Goal: Task Accomplishment & Management: Complete application form

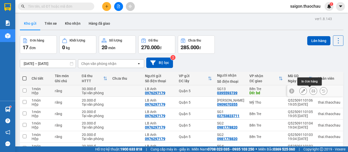
click at [311, 92] on button at bounding box center [313, 91] width 7 height 9
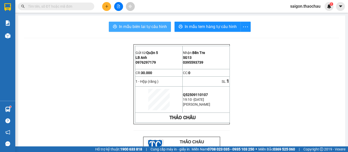
click at [160, 28] on span "In mẫu biên lai tự cấu hình" at bounding box center [143, 26] width 48 height 6
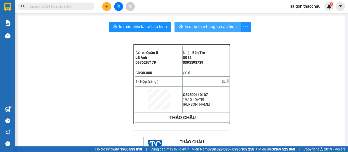
click at [204, 30] on button "In mẫu tem hàng tự cấu hình" at bounding box center [207, 27] width 66 height 10
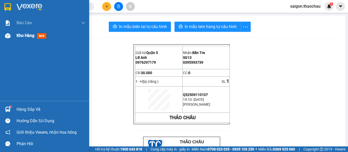
click at [5, 37] on img at bounding box center [7, 35] width 5 height 5
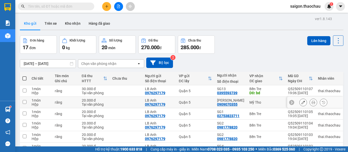
click at [311, 103] on icon at bounding box center [313, 103] width 4 height 4
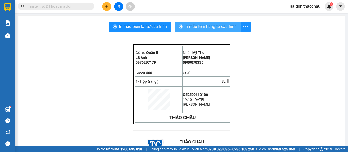
click at [212, 25] on span "In mẫu tem hàng tự cấu hình" at bounding box center [211, 26] width 52 height 6
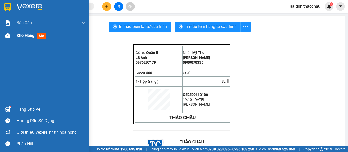
click at [19, 39] on div "Kho hàng mới" at bounding box center [51, 35] width 69 height 13
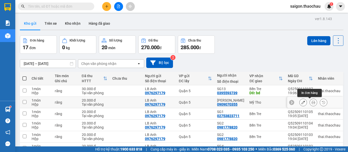
click at [311, 101] on icon at bounding box center [313, 103] width 4 height 4
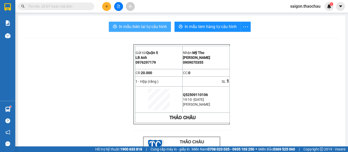
click at [155, 29] on span "In mẫu biên lai tự cấu hình" at bounding box center [143, 26] width 48 height 6
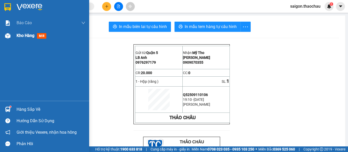
click at [13, 37] on div "Kho hàng mới" at bounding box center [44, 35] width 89 height 13
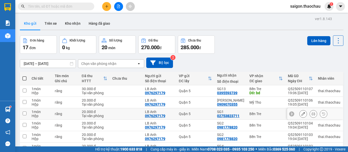
click at [311, 114] on icon at bounding box center [313, 114] width 4 height 4
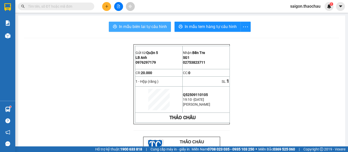
click at [157, 28] on span "In mẫu biên lai tự cấu hình" at bounding box center [143, 26] width 48 height 6
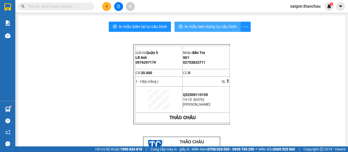
click at [222, 24] on span "In mẫu tem hàng tự cấu hình" at bounding box center [211, 26] width 52 height 6
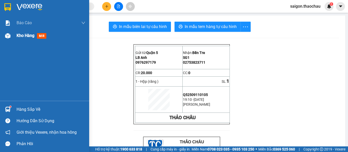
click at [18, 35] on span "Kho hàng" at bounding box center [26, 35] width 18 height 5
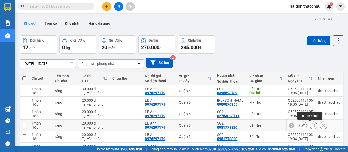
click at [311, 124] on button at bounding box center [313, 125] width 7 height 9
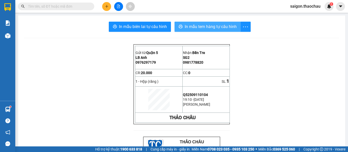
click at [212, 23] on button "In mẫu tem hàng tự cấu hình" at bounding box center [207, 27] width 66 height 10
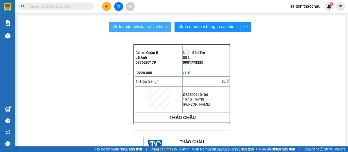
click at [148, 25] on span "In mẫu biên lai tự cấu hình" at bounding box center [143, 26] width 48 height 6
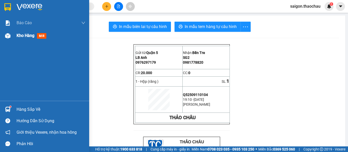
click at [8, 35] on img at bounding box center [7, 35] width 5 height 5
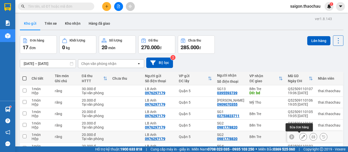
click at [301, 135] on icon at bounding box center [303, 137] width 4 height 4
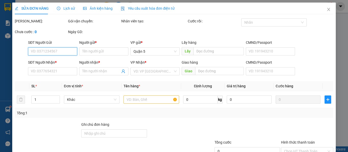
type input "0976297179"
type input "LB Anh"
type input "0981778820"
type input "SG2"
type input "20.000"
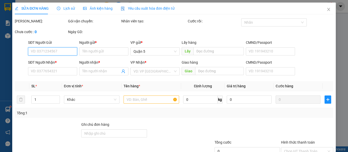
type input "0"
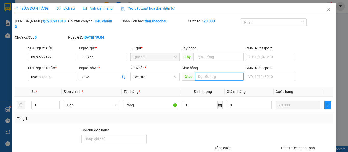
click at [214, 73] on input "text" at bounding box center [219, 77] width 48 height 8
paste input "ê"
paste input "đ"
paste input "ô"
paste input "ồ"
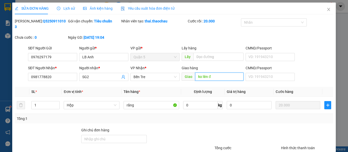
type input "ko lên đồ"
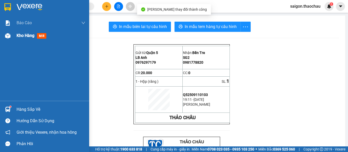
click at [14, 38] on div "Kho hàng mới" at bounding box center [44, 35] width 89 height 13
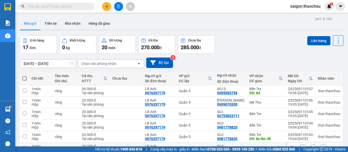
click at [311, 146] on icon at bounding box center [313, 148] width 4 height 4
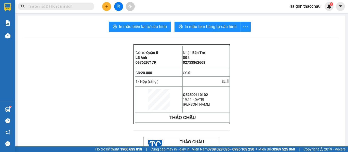
click at [185, 28] on span "In mẫu tem hàng tự cấu hình" at bounding box center [211, 26] width 52 height 6
drag, startPoint x: 123, startPoint y: 25, endPoint x: 126, endPoint y: 25, distance: 2.9
click at [123, 25] on span "In mẫu biên lai tự cấu hình" at bounding box center [143, 26] width 48 height 6
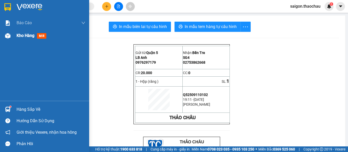
click at [9, 38] on img at bounding box center [7, 35] width 5 height 5
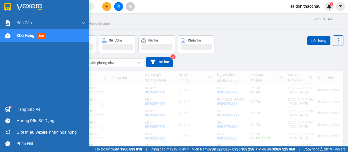
click at [9, 38] on img at bounding box center [7, 35] width 5 height 5
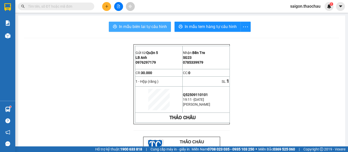
click at [164, 28] on span "In mẫu biên lai tự cấu hình" at bounding box center [143, 26] width 48 height 6
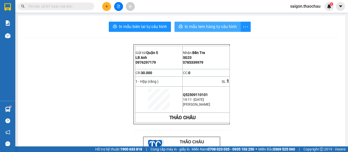
drag, startPoint x: 175, startPoint y: 41, endPoint x: 215, endPoint y: 22, distance: 44.4
click at [215, 22] on button "In mẫu tem hàng tự cấu hình" at bounding box center [207, 27] width 66 height 10
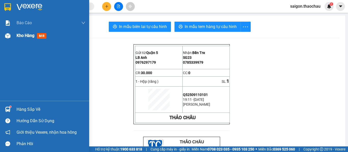
click at [11, 36] on div at bounding box center [7, 35] width 9 height 9
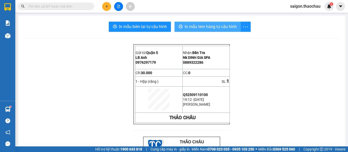
click at [196, 26] on span "In mẫu tem hàng tự cấu hình" at bounding box center [211, 26] width 52 height 6
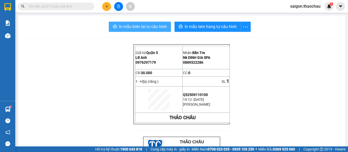
click at [153, 29] on span "In mẫu biên lai tự cấu hình" at bounding box center [143, 26] width 48 height 6
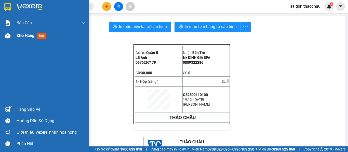
click at [21, 36] on span "Kho hàng" at bounding box center [26, 35] width 18 height 5
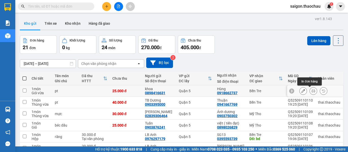
click at [311, 92] on icon at bounding box center [313, 91] width 4 height 4
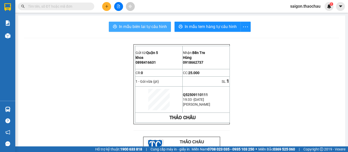
click at [130, 27] on span "In mẫu biên lai tự cấu hình" at bounding box center [143, 26] width 48 height 6
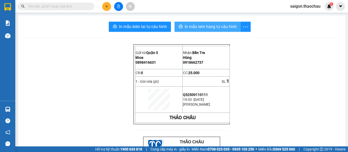
click at [230, 30] on span "In mẫu tem hàng tự cấu hình" at bounding box center [211, 26] width 52 height 6
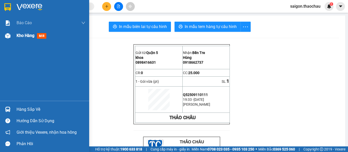
click at [4, 38] on div at bounding box center [7, 35] width 9 height 9
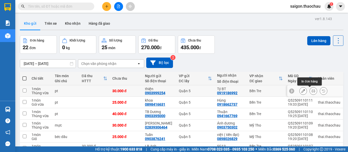
click at [312, 90] on button at bounding box center [313, 91] width 7 height 9
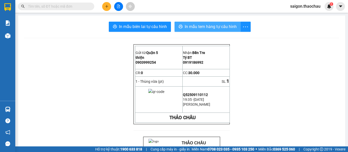
click at [224, 23] on button "In mẫu tem hàng tự cấu hình" at bounding box center [207, 27] width 66 height 10
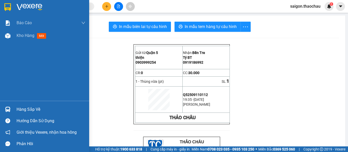
click at [14, 111] on div "Hàng sắp về" at bounding box center [44, 109] width 89 height 11
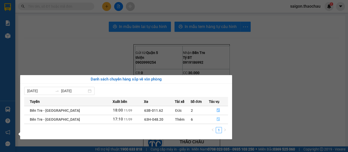
click at [223, 120] on button "button" at bounding box center [218, 119] width 19 height 8
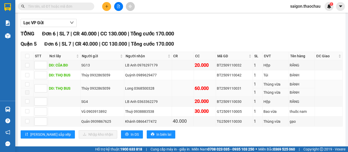
scroll to position [51, 0]
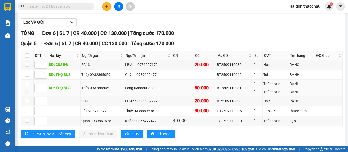
click at [228, 91] on div "BT2509110031" at bounding box center [234, 88] width 35 height 6
copy div "BT2509110031"
click at [60, 8] on input "text" at bounding box center [58, 7] width 60 height 6
paste input "BT2509110031"
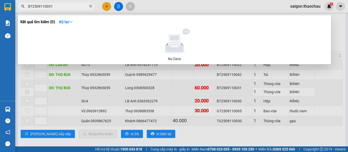
click at [60, 8] on input "BT2509110031" at bounding box center [58, 7] width 60 height 6
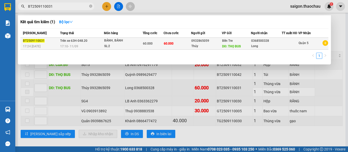
type input "BT2509110031"
click at [148, 42] on span "60.000" at bounding box center [148, 44] width 10 height 4
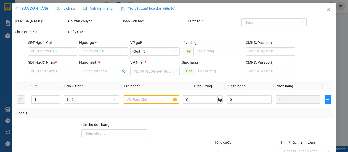
type input "0932865059"
type input "Thúy"
type input "THỌ BUS"
type input "0368500328"
type input "Long"
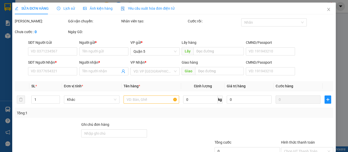
type input "60.000"
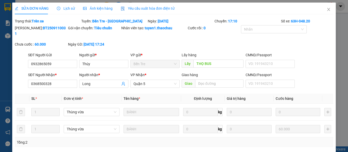
click at [67, 11] on div "Lịch sử" at bounding box center [66, 9] width 18 height 12
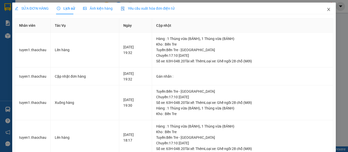
click at [326, 9] on icon "close" at bounding box center [328, 9] width 4 height 4
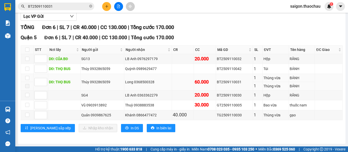
scroll to position [61, 0]
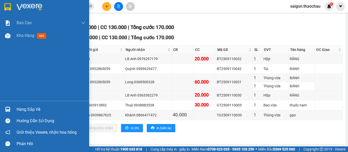
click at [11, 112] on div at bounding box center [7, 109] width 9 height 9
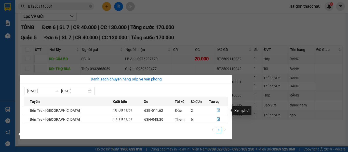
click at [211, 109] on button "button" at bounding box center [218, 110] width 19 height 8
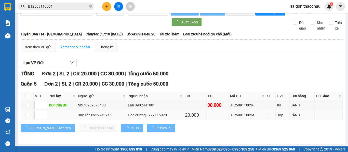
scroll to position [15, 0]
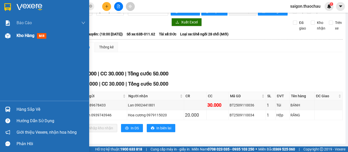
click at [14, 38] on div "Kho hàng mới" at bounding box center [44, 35] width 89 height 13
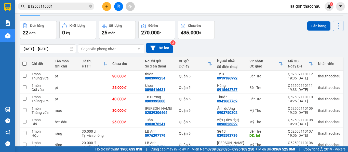
click at [304, 7] on span "saigon.thaochau" at bounding box center [305, 6] width 38 height 6
click at [313, 15] on span "Đăng xuất" at bounding box center [307, 16] width 27 height 6
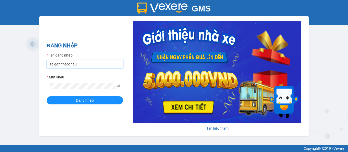
drag, startPoint x: 89, startPoint y: 67, endPoint x: 21, endPoint y: 64, distance: 68.3
click at [21, 64] on div "GMS Hệ thống [PERSON_NAME] hàng [PERSON_NAME] NHẬP Tên đăng nhập saigon.thaocha…" at bounding box center [174, 72] width 348 height 145
type input "thai.thaochau"
click at [88, 91] on form "Tên đăng nhập thai.thaochau Mật khẩu Đăng nhập" at bounding box center [85, 78] width 76 height 52
click at [96, 78] on div "Mật khẩu" at bounding box center [85, 78] width 76 height 8
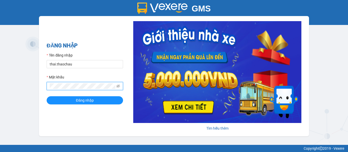
click at [47, 96] on button "Đăng nhập" at bounding box center [85, 100] width 76 height 8
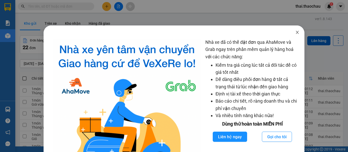
click at [296, 33] on icon "close" at bounding box center [297, 32] width 3 height 3
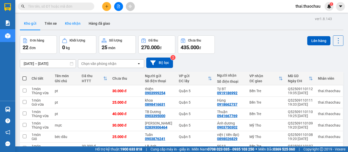
click at [75, 26] on button "Kho nhận" at bounding box center [73, 23] width 24 height 12
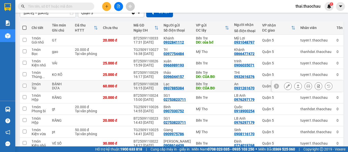
scroll to position [51, 0]
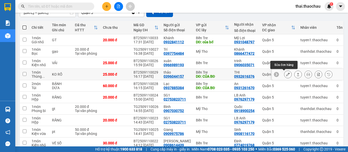
click at [284, 79] on div at bounding box center [307, 74] width 71 height 11
click at [284, 78] on button at bounding box center [287, 74] width 7 height 9
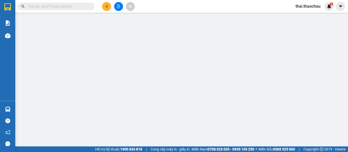
type input "0396044157"
type input "thảo"
type input "CỦA BĐ"
type input "0932616376"
type input "THI"
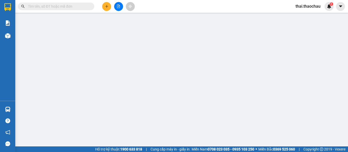
type input "25.000"
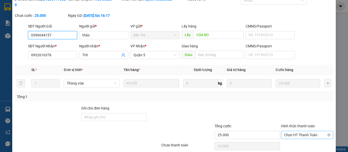
scroll to position [37, 0]
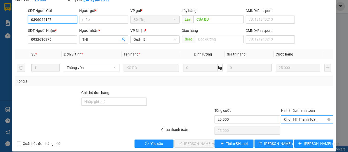
click at [299, 116] on span "Chọn HT Thanh Toán" at bounding box center [307, 120] width 46 height 8
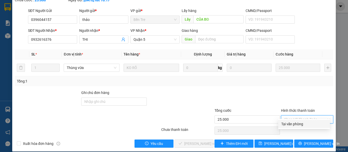
click at [293, 126] on div "Tại văn phòng" at bounding box center [304, 124] width 46 height 6
type input "0"
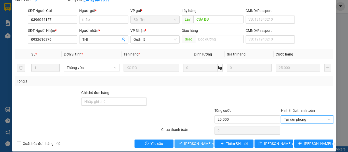
click at [184, 141] on span "[PERSON_NAME] và [PERSON_NAME] hàng" at bounding box center [218, 144] width 69 height 6
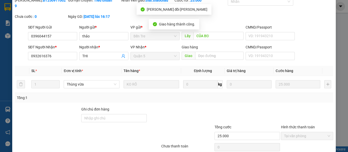
scroll to position [0, 0]
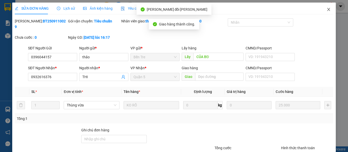
click at [327, 10] on icon "close" at bounding box center [328, 9] width 3 height 3
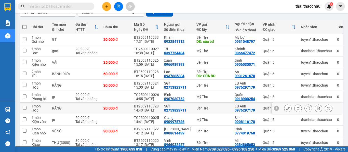
scroll to position [76, 0]
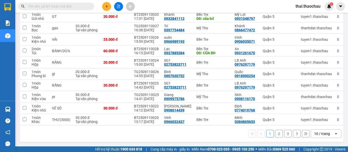
drag, startPoint x: 323, startPoint y: 130, endPoint x: 324, endPoint y: 139, distance: 9.0
click at [323, 131] on div "10 / trang" at bounding box center [322, 134] width 23 height 8
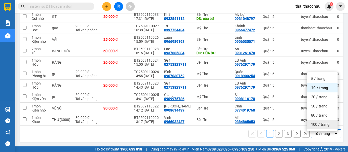
click at [318, 122] on span "100 / trang" at bounding box center [320, 124] width 18 height 5
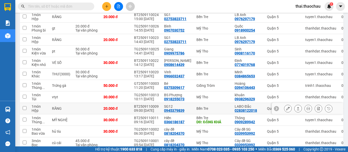
scroll to position [127, 0]
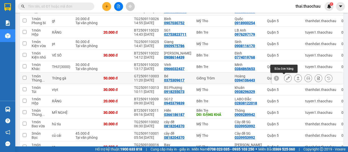
click at [286, 77] on icon at bounding box center [288, 78] width 4 height 4
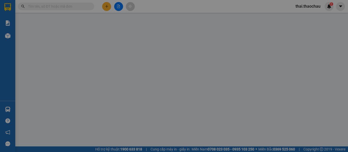
type input "0375309617"
type input "Bé"
type input "0394106443"
type input "Hoàng"
type input "50.000"
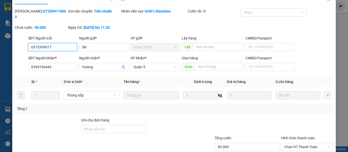
scroll to position [37, 0]
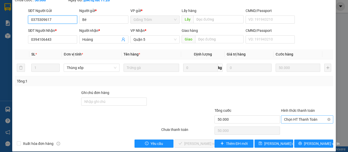
click at [297, 116] on span "Chọn HT Thanh Toán" at bounding box center [307, 120] width 46 height 8
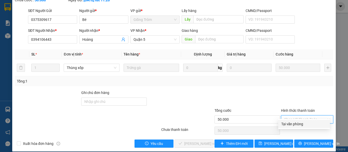
click at [295, 123] on div "Tại văn phòng" at bounding box center [304, 124] width 46 height 6
type input "0"
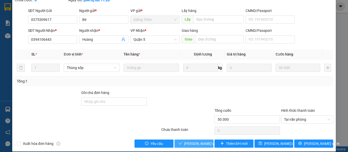
click at [195, 141] on span "[PERSON_NAME] và [PERSON_NAME] hàng" at bounding box center [218, 144] width 69 height 6
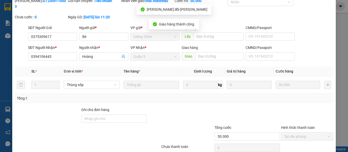
scroll to position [0, 0]
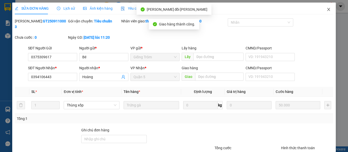
click at [326, 9] on icon "close" at bounding box center [328, 9] width 4 height 4
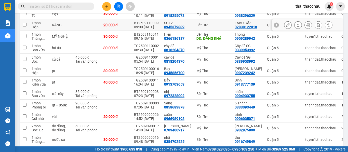
scroll to position [225, 0]
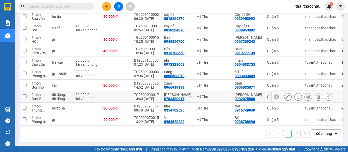
click at [40, 93] on div "2 món" at bounding box center [39, 95] width 15 height 4
checkbox input "true"
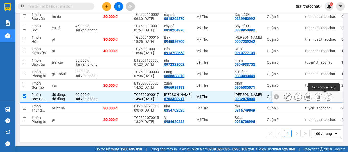
click at [327, 95] on icon at bounding box center [329, 97] width 4 height 4
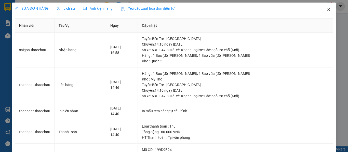
click at [327, 9] on icon "close" at bounding box center [328, 9] width 3 height 3
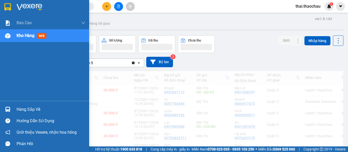
click at [29, 109] on div "Hàng sắp về" at bounding box center [51, 110] width 69 height 8
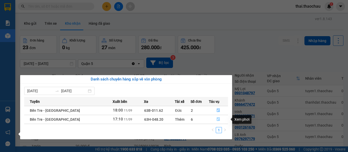
click at [210, 122] on button "button" at bounding box center [218, 119] width 19 height 8
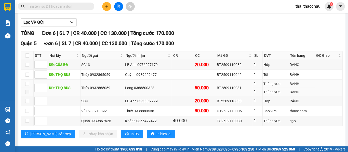
scroll to position [61, 0]
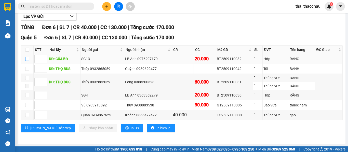
click at [25, 58] on input "checkbox" at bounding box center [27, 59] width 4 height 4
checkbox input "true"
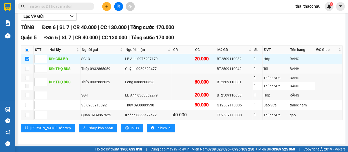
click at [24, 70] on td at bounding box center [27, 69] width 13 height 10
click at [26, 79] on input "checkbox" at bounding box center [27, 78] width 4 height 4
checkbox input "true"
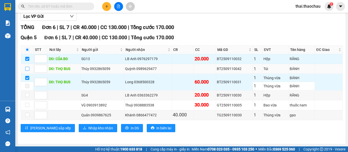
click at [26, 70] on input "checkbox" at bounding box center [27, 69] width 4 height 4
checkbox input "true"
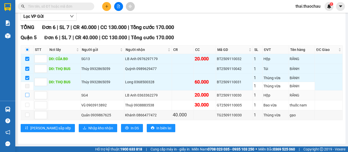
click at [27, 93] on input "checkbox" at bounding box center [27, 95] width 4 height 4
checkbox input "true"
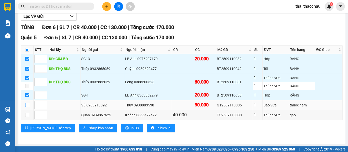
click at [25, 105] on input "checkbox" at bounding box center [27, 105] width 4 height 4
checkbox input "true"
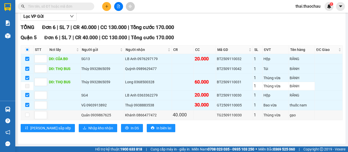
click at [28, 120] on div "Quận 5 Đơn 6 | SL 7 | CR 40.000 | CC 130.000 | [PERSON_NAME] 170.000 STT Nơi lấ…" at bounding box center [182, 85] width 322 height 102
click at [28, 114] on input "checkbox" at bounding box center [27, 115] width 4 height 4
checkbox input "true"
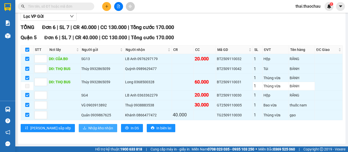
click at [88, 130] on span "Nhập kho nhận" at bounding box center [100, 128] width 25 height 6
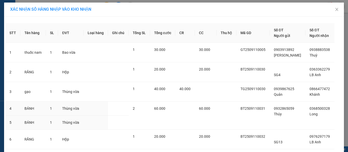
scroll to position [54, 0]
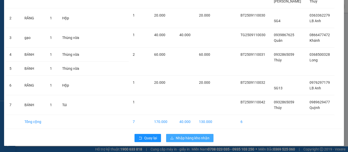
click at [181, 135] on span "Nhập hàng kho nhận" at bounding box center [193, 138] width 34 height 6
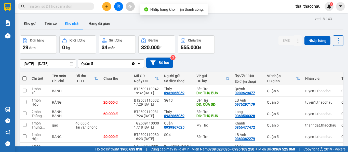
click at [77, 9] on input "text" at bounding box center [58, 7] width 60 height 6
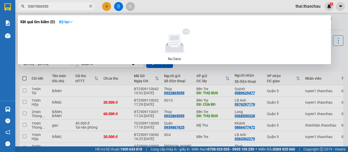
click at [49, 8] on input "0367066530" at bounding box center [58, 7] width 60 height 6
type input "0367066530"
click at [190, 71] on div at bounding box center [174, 76] width 348 height 152
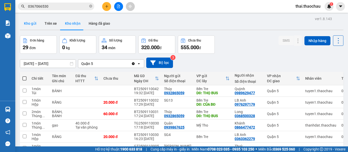
click at [33, 23] on button "Kho gửi" at bounding box center [30, 23] width 21 height 12
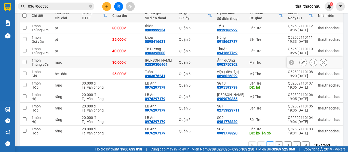
scroll to position [74, 0]
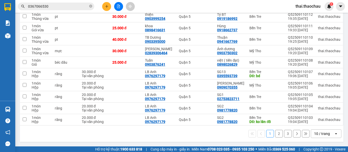
click at [329, 133] on div "10 / trang" at bounding box center [322, 134] width 23 height 8
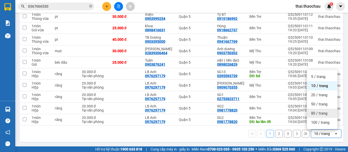
click at [327, 115] on span "80 / trang" at bounding box center [319, 113] width 16 height 5
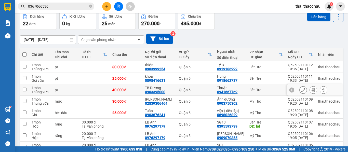
scroll to position [0, 0]
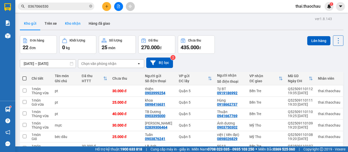
click at [73, 20] on button "Kho nhận" at bounding box center [73, 23] width 24 height 12
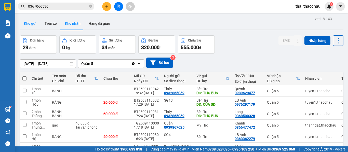
click at [34, 23] on button "Kho gửi" at bounding box center [30, 23] width 21 height 12
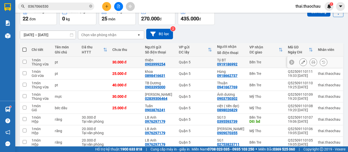
scroll to position [102, 0]
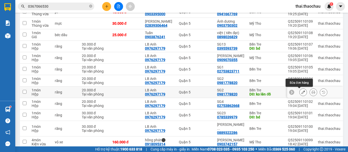
click at [301, 93] on icon at bounding box center [303, 92] width 4 height 4
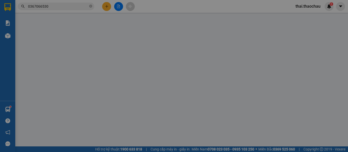
type input "0976297179"
type input "LB Anh"
type input "0981778820"
type input "SG2"
type input "ko lên đồ"
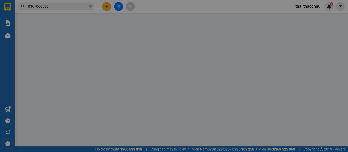
type input "20.000"
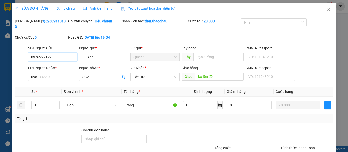
drag, startPoint x: 56, startPoint y: 52, endPoint x: 1, endPoint y: 48, distance: 55.4
click at [1, 48] on div "SỬA ĐƠN HÀNG Lịch sử [PERSON_NAME] hàng Yêu cầu xuất [PERSON_NAME] điện tử Tota…" at bounding box center [174, 76] width 348 height 152
click at [73, 53] on input "018" at bounding box center [52, 57] width 49 height 8
drag, startPoint x: 59, startPoint y: 50, endPoint x: 20, endPoint y: 50, distance: 38.7
click at [24, 50] on div "SĐT Người Gửi 018 018 Người gửi * LB Anh VP gửi * Quận 5 Lấy hàng Lấy CMND/Pass…" at bounding box center [173, 54] width 319 height 18
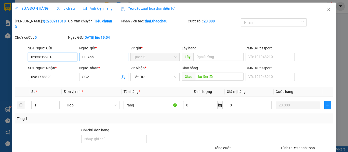
type input "02838122018"
drag, startPoint x: 107, startPoint y: 51, endPoint x: 58, endPoint y: 46, distance: 48.6
click at [84, 47] on div "Người gửi * LB Anh LB Anh" at bounding box center [103, 54] width 49 height 18
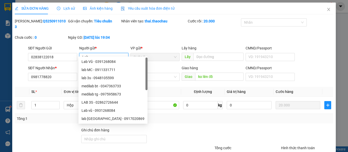
paste input "Đ"
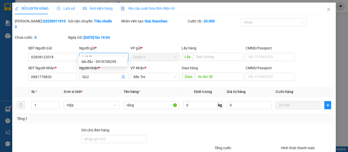
paste input "ă"
paste input "ắc"
type input "Lab Đắc"
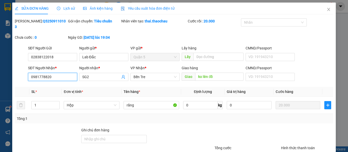
drag, startPoint x: 60, startPoint y: 68, endPoint x: 22, endPoint y: 70, distance: 37.7
click at [22, 70] on div "SĐT Người [PERSON_NAME] * 0981778820 0981778820 Người [PERSON_NAME] * SG2 [PERS…" at bounding box center [173, 74] width 319 height 18
type input "8"
type input "0945379839"
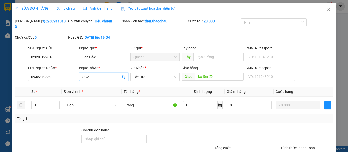
click at [100, 74] on input "SG2" at bounding box center [101, 77] width 38 height 6
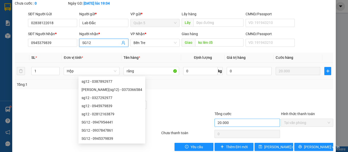
scroll to position [37, 0]
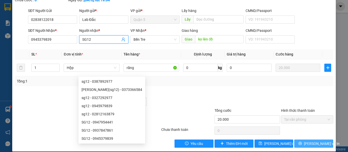
type input "SG12"
click at [310, 141] on span "[PERSON_NAME] và In" at bounding box center [322, 144] width 36 height 6
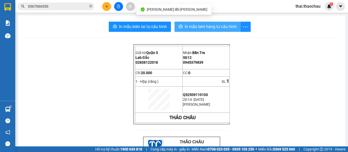
click at [214, 27] on span "In mẫu tem hàng tự cấu hình" at bounding box center [211, 26] width 52 height 6
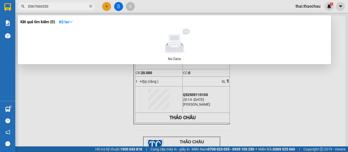
click at [45, 8] on input "0367066530" at bounding box center [58, 7] width 60 height 6
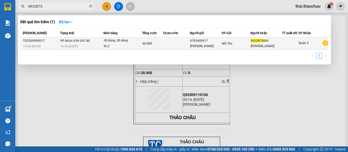
type input "0932875"
click at [168, 44] on td at bounding box center [176, 44] width 27 height 12
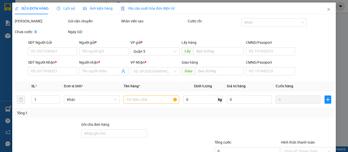
type input "0703400917"
type input "[PERSON_NAME]"
type input "0932875800"
type input "[PERSON_NAME]"
type input "60.000"
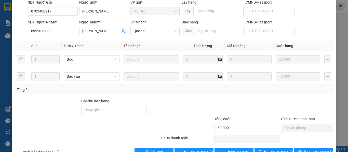
scroll to position [54, 0]
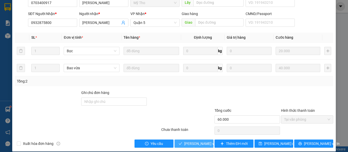
click at [199, 141] on span "[PERSON_NAME] và [PERSON_NAME] hàng" at bounding box center [218, 144] width 69 height 6
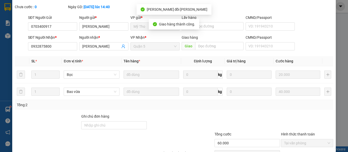
scroll to position [0, 0]
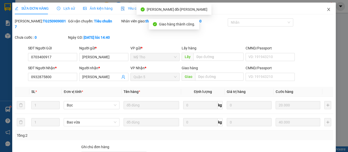
click at [326, 9] on icon "close" at bounding box center [328, 9] width 4 height 4
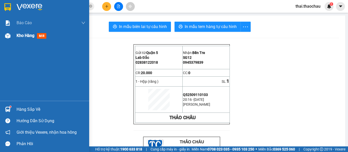
click at [5, 36] on img at bounding box center [7, 35] width 5 height 5
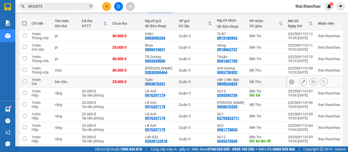
scroll to position [76, 0]
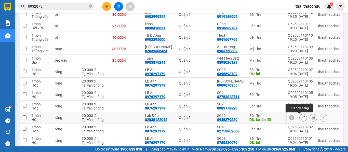
click at [301, 116] on icon at bounding box center [303, 118] width 4 height 4
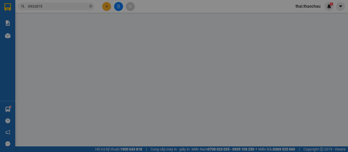
type input "02838122018"
type input "Lab Đắc"
type input "0945379839"
type input "SG12"
type input "ko lên đồ"
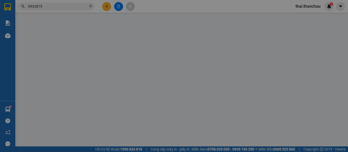
type input "20.000"
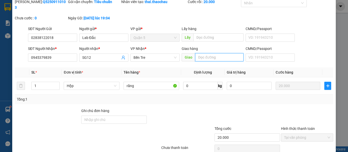
scroll to position [37, 0]
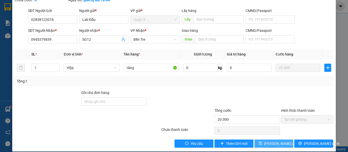
click at [273, 141] on span "[PERSON_NAME] đổi" at bounding box center [280, 144] width 33 height 6
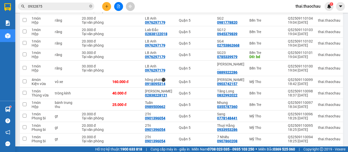
scroll to position [85, 0]
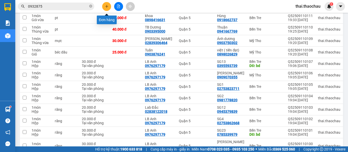
click at [104, 3] on button at bounding box center [106, 6] width 9 height 9
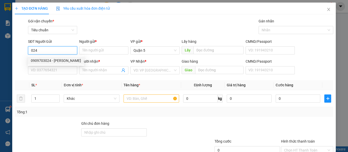
click at [48, 57] on div "0909703024 - [PERSON_NAME]" at bounding box center [56, 61] width 56 height 8
type input "0909703024"
type input "Sang"
type input "0909703024"
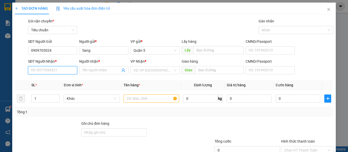
click at [51, 71] on input "SĐT Người Nhận *" at bounding box center [52, 70] width 49 height 8
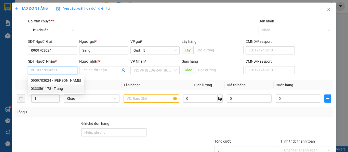
click at [54, 88] on div "0333561178 - Trang" at bounding box center [56, 89] width 50 height 6
type input "0333561178"
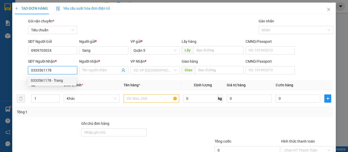
type input "Trang"
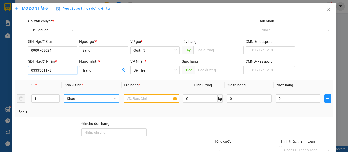
click at [91, 99] on span "Khác" at bounding box center [91, 99] width 49 height 8
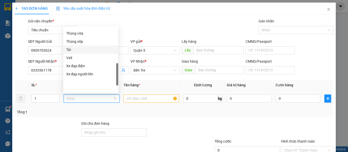
scroll to position [108, 0]
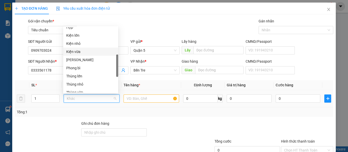
click at [82, 52] on div "Kiện vừa" at bounding box center [90, 52] width 49 height 6
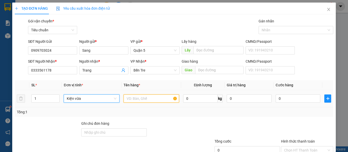
click at [135, 96] on input "text" at bounding box center [151, 98] width 56 height 8
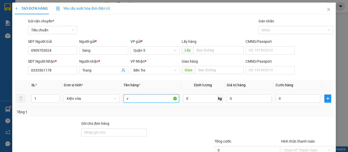
paste input "ãi"
type input "vãi"
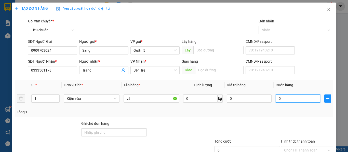
click at [290, 94] on input "0" at bounding box center [297, 98] width 45 height 8
type input "8"
type input "80"
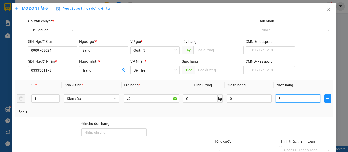
type input "80"
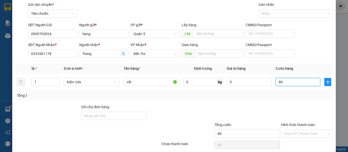
scroll to position [36, 0]
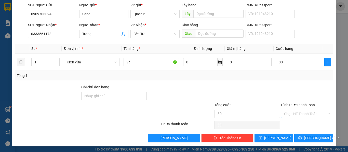
type input "80.000"
click at [308, 111] on input "Hình thức thanh toán" at bounding box center [305, 114] width 43 height 8
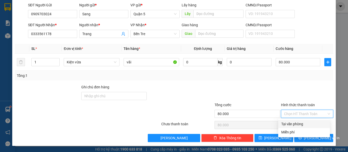
click at [297, 125] on div "Tại văn phòng" at bounding box center [304, 124] width 46 height 6
type input "0"
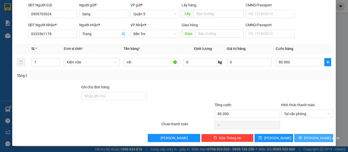
click at [302, 136] on icon "printer" at bounding box center [300, 138] width 4 height 4
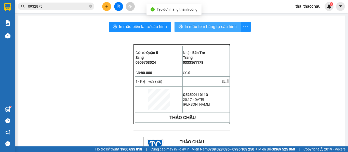
click at [202, 29] on span "In mẫu tem hàng tự cấu hình" at bounding box center [211, 26] width 52 height 6
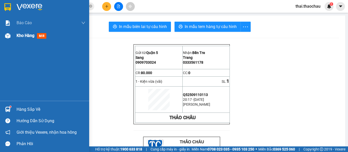
click at [10, 37] on img at bounding box center [7, 35] width 5 height 5
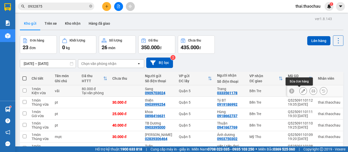
click at [301, 91] on icon at bounding box center [303, 91] width 4 height 4
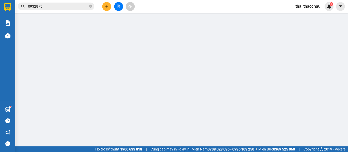
type input "0909703024"
type input "Sang"
type input "0333561178"
type input "Trang"
type input "80.000"
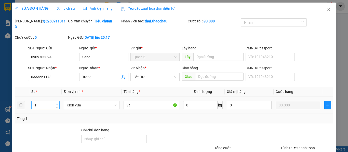
click at [59, 101] on span "Increase Value" at bounding box center [57, 103] width 6 height 5
click at [57, 103] on icon "up" at bounding box center [57, 104] width 2 height 2
type input "2"
click at [56, 106] on icon "down" at bounding box center [57, 107] width 2 height 2
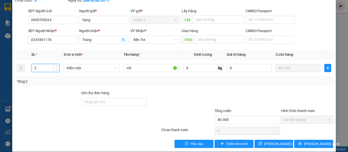
scroll to position [37, 0]
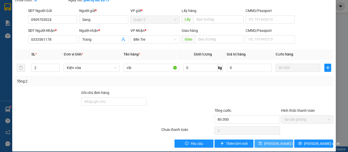
click at [278, 141] on span "[PERSON_NAME] đổi" at bounding box center [280, 144] width 33 height 6
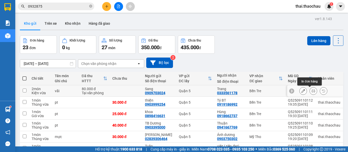
click at [310, 89] on button at bounding box center [313, 91] width 7 height 9
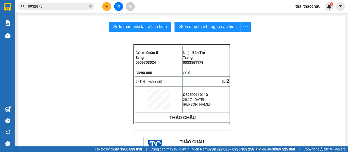
click at [208, 29] on span "In mẫu tem hàng tự cấu hình" at bounding box center [211, 26] width 52 height 6
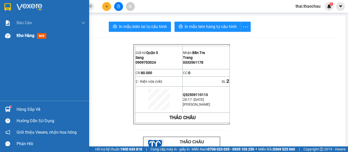
click at [19, 36] on span "Kho hàng" at bounding box center [26, 35] width 18 height 5
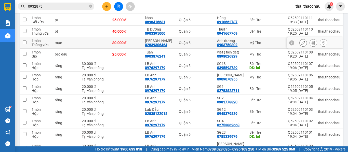
scroll to position [127, 0]
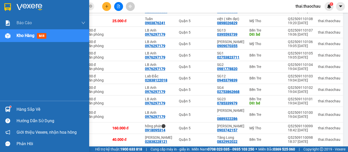
click at [16, 108] on div "Hàng sắp về" at bounding box center [44, 109] width 89 height 11
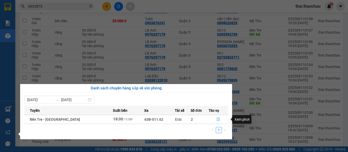
click at [217, 120] on icon "file-done" at bounding box center [218, 120] width 3 height 4
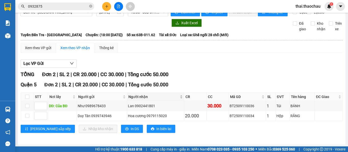
scroll to position [15, 0]
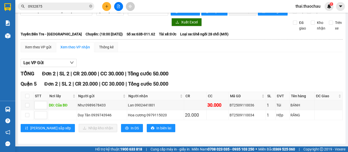
click at [54, 5] on input "0932875" at bounding box center [58, 7] width 60 height 6
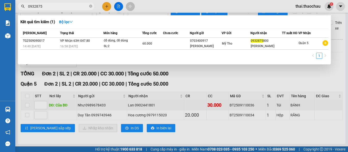
click at [54, 5] on input "0932875" at bounding box center [58, 7] width 60 height 6
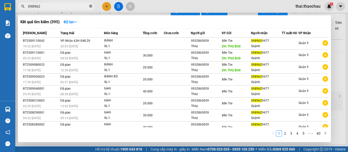
type input "098962"
click at [106, 4] on div at bounding box center [174, 76] width 348 height 152
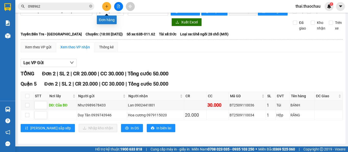
click at [106, 12] on div "Kết quả [PERSON_NAME] ( 395 ) Bộ lọc Mã ĐH Trạng thái Món hàng [PERSON_NAME] [P…" at bounding box center [174, 6] width 348 height 13
click at [108, 8] on icon "plus" at bounding box center [107, 7] width 4 height 4
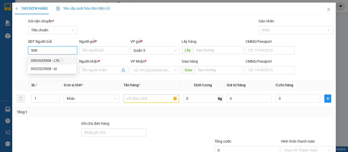
click at [54, 62] on div "0903935908 - LTK🦷" at bounding box center [52, 61] width 43 height 6
type input "0903935908"
type input "LTK🦷"
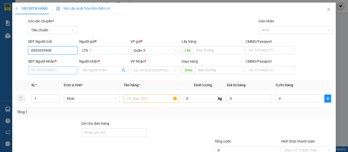
type input "0903935908"
click at [54, 71] on input "SĐT Người Nhận *" at bounding box center [52, 70] width 49 height 8
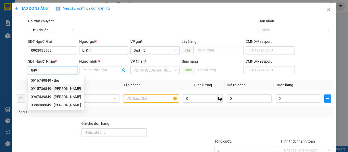
click at [52, 92] on div "0915736849 - [PERSON_NAME]" at bounding box center [56, 89] width 56 height 8
type input "0915736849"
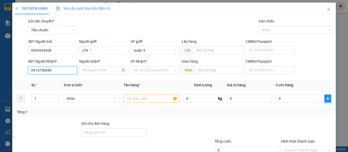
type input "BS Khang"
click at [90, 100] on span "Khác" at bounding box center [91, 99] width 49 height 8
type input "0915736849"
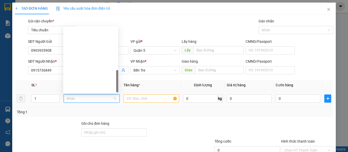
scroll to position [159, 0]
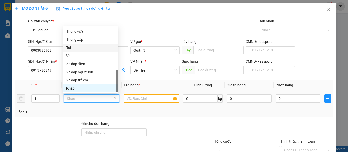
type input "h"
click at [87, 32] on div "Hộp" at bounding box center [90, 32] width 49 height 6
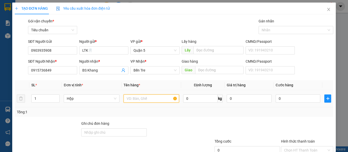
click at [131, 98] on input "text" at bounding box center [151, 98] width 56 height 8
paste input "ă"
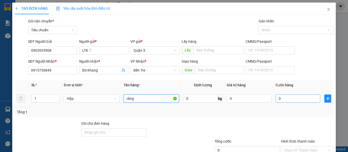
type input "răng"
click at [283, 101] on input "0" at bounding box center [297, 98] width 45 height 8
type input "2"
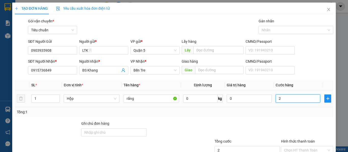
type input "20"
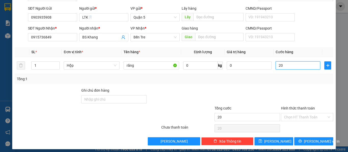
scroll to position [36, 0]
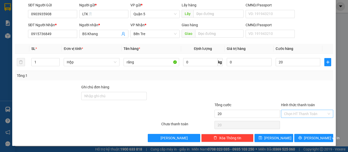
type input "20.000"
click at [291, 112] on input "Hình thức thanh toán" at bounding box center [305, 114] width 43 height 8
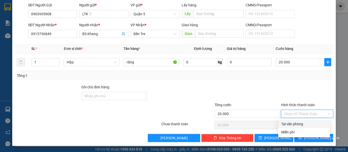
click at [288, 125] on div "Tại văn phòng" at bounding box center [304, 124] width 46 height 6
type input "0"
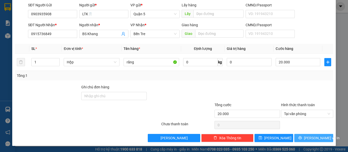
click at [307, 140] on span "[PERSON_NAME] và In" at bounding box center [322, 138] width 36 height 6
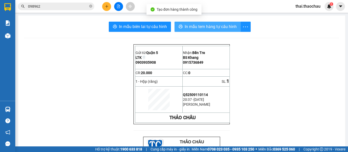
click at [203, 22] on button "In mẫu tem hàng tự cấu hình" at bounding box center [207, 27] width 66 height 10
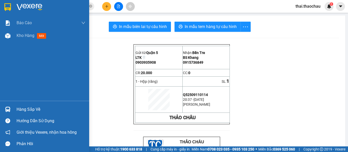
drag, startPoint x: 15, startPoint y: 104, endPoint x: 15, endPoint y: 107, distance: 3.8
click at [15, 107] on div "Hàng sắp về" at bounding box center [44, 109] width 89 height 11
click at [15, 107] on div "[PERSON_NAME] [PERSON_NAME] [PERSON_NAME] ([PERSON_NAME]) Kho hàng mới Hàng sắp…" at bounding box center [44, 76] width 89 height 152
click at [15, 104] on div "Hàng sắp về" at bounding box center [44, 109] width 89 height 11
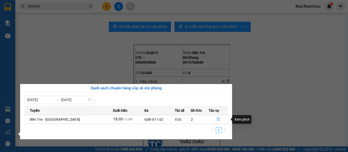
click at [216, 120] on icon "file-done" at bounding box center [218, 119] width 4 height 4
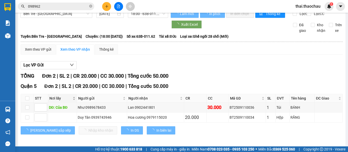
scroll to position [15, 0]
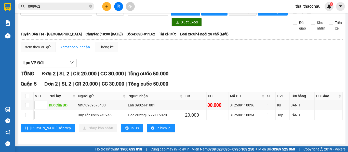
click at [25, 95] on th at bounding box center [27, 96] width 13 height 8
click at [27, 96] on input "checkbox" at bounding box center [27, 96] width 4 height 4
checkbox input "true"
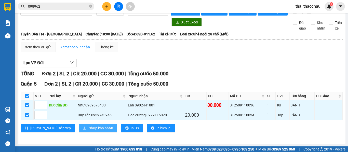
click at [88, 126] on span "Nhập kho nhận" at bounding box center [100, 128] width 25 height 6
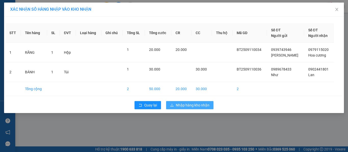
click at [189, 107] on span "Nhập hàng kho nhận" at bounding box center [193, 105] width 34 height 6
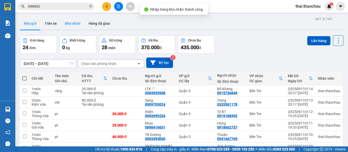
click at [75, 23] on button "Kho nhận" at bounding box center [73, 23] width 24 height 12
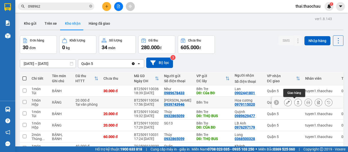
click at [296, 103] on icon at bounding box center [298, 103] width 4 height 4
click at [295, 103] on body "Kết quả [PERSON_NAME] ( 395 ) Bộ lọc Mã ĐH Trạng thái Món hàng [PERSON_NAME] [P…" at bounding box center [174, 76] width 348 height 152
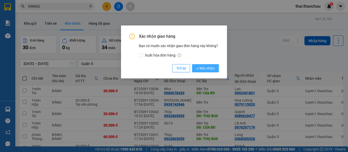
click at [206, 64] on button "Xác nhận" at bounding box center [205, 68] width 27 height 8
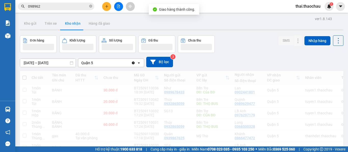
scroll to position [51, 0]
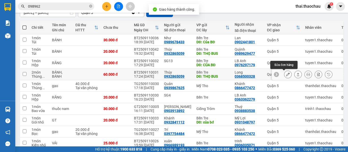
click at [286, 75] on icon at bounding box center [288, 75] width 4 height 4
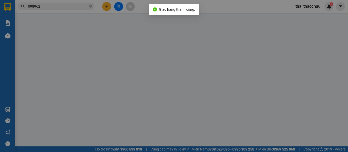
type input "0932865059"
type input "Thúy"
type input "THỌ BUS"
type input "0368500328"
type input "Long"
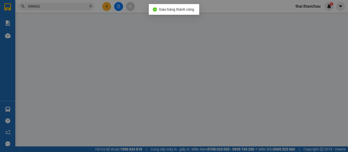
type input "60.000"
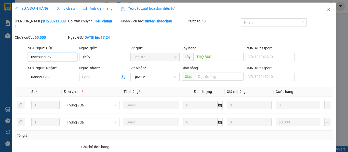
scroll to position [51, 0]
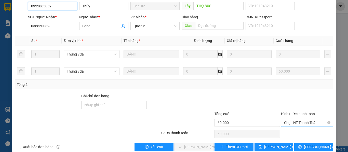
click at [295, 119] on span "Chọn HT Thanh Toán" at bounding box center [307, 123] width 46 height 8
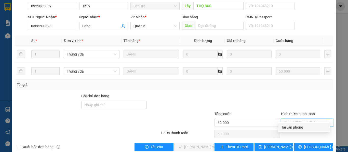
click at [292, 125] on div "Tại văn phòng" at bounding box center [304, 127] width 46 height 6
type input "0"
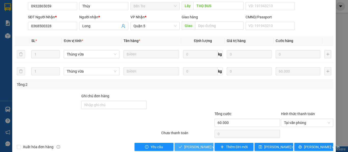
click at [204, 144] on span "[PERSON_NAME] và [PERSON_NAME] hàng" at bounding box center [218, 147] width 69 height 6
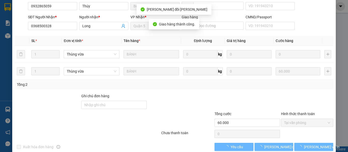
scroll to position [0, 0]
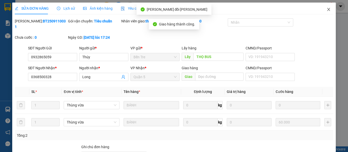
click at [326, 10] on icon "close" at bounding box center [328, 9] width 4 height 4
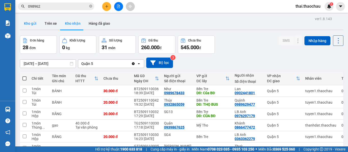
click at [31, 22] on button "Kho gửi" at bounding box center [30, 23] width 21 height 12
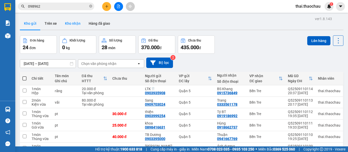
click at [72, 24] on button "Kho nhận" at bounding box center [73, 23] width 24 height 12
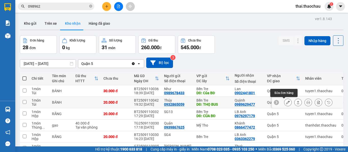
click at [286, 102] on icon at bounding box center [288, 103] width 4 height 4
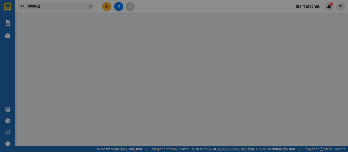
type input "0932865059"
type input "Thúy"
type input "THỌ BUS"
type input "0989629477"
type input "Quỳnh"
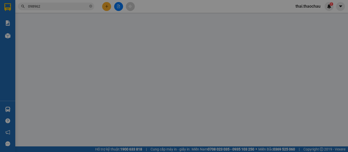
type input "20.000"
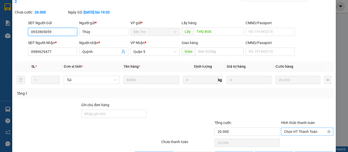
scroll to position [25, 0]
click at [292, 128] on span "Chọn HT Thanh Toán" at bounding box center [307, 132] width 46 height 8
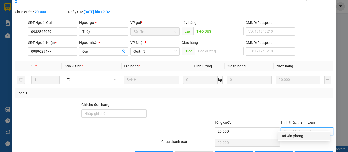
click at [296, 134] on div "Tại văn phòng" at bounding box center [304, 136] width 46 height 6
type input "0"
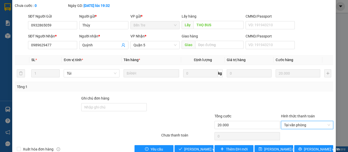
scroll to position [37, 0]
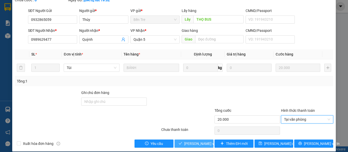
click at [197, 141] on span "[PERSON_NAME] và [PERSON_NAME] hàng" at bounding box center [218, 144] width 69 height 6
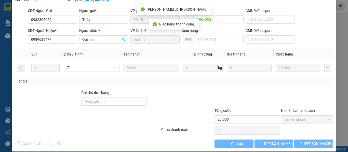
scroll to position [0, 0]
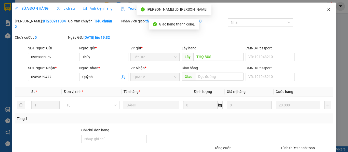
click at [326, 8] on icon "close" at bounding box center [328, 9] width 4 height 4
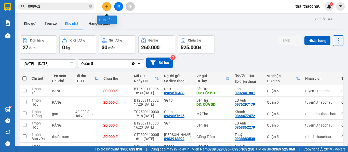
click at [105, 4] on button at bounding box center [106, 6] width 9 height 9
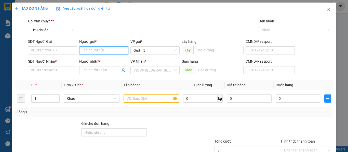
click at [88, 48] on input "Người gửi *" at bounding box center [103, 50] width 49 height 8
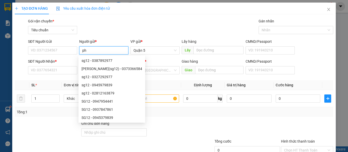
paste input "ú"
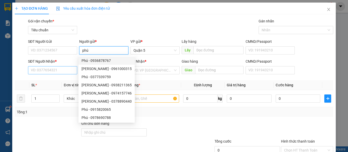
type input "phú"
click at [61, 70] on input "SĐT Người Nhận *" at bounding box center [52, 70] width 49 height 8
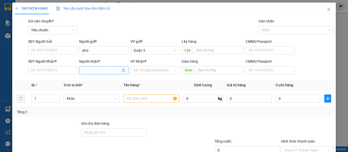
click at [98, 69] on input "Người nhận *" at bounding box center [101, 70] width 38 height 6
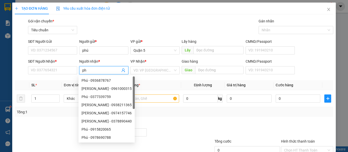
paste input "ú"
paste input "â"
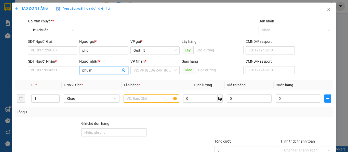
paste input "ập"
type input "phú mập"
click at [104, 79] on div "Phú mập - 0913818522" at bounding box center [102, 81] width 43 height 6
type input "0913818522"
click at [90, 99] on span "Khác" at bounding box center [91, 99] width 49 height 8
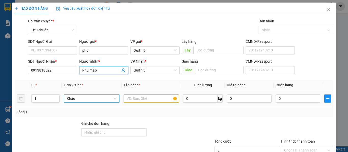
type input "Phú mập"
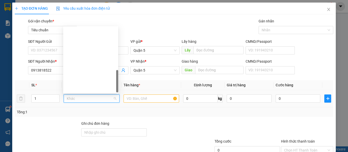
scroll to position [159, 0]
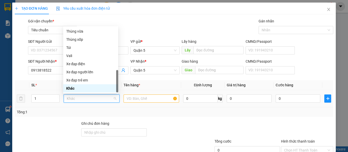
type input "t"
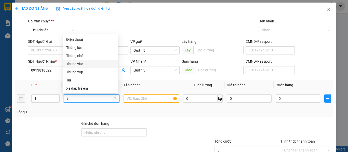
click at [78, 65] on div "Thùng vừa" at bounding box center [90, 64] width 49 height 6
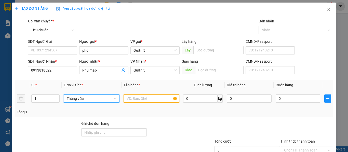
click at [140, 99] on input "text" at bounding box center [151, 98] width 56 height 8
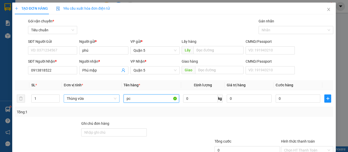
type input "p"
type input "lk"
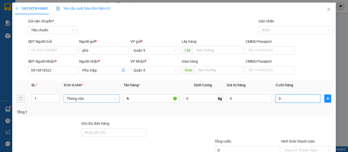
click at [286, 101] on input "0" at bounding box center [297, 98] width 45 height 8
type input "30"
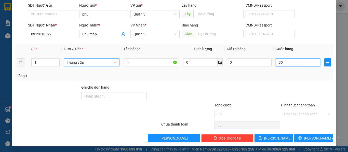
scroll to position [36, 0]
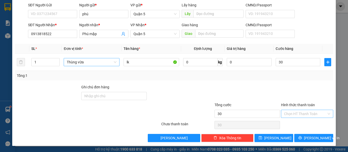
type input "30.000"
click at [288, 111] on input "Hình thức thanh toán" at bounding box center [305, 114] width 43 height 8
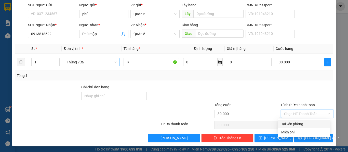
click at [292, 125] on div "Tại văn phòng" at bounding box center [304, 124] width 46 height 6
type input "0"
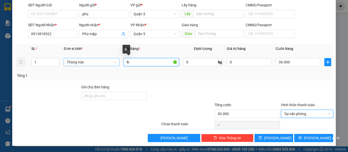
click at [136, 66] on input "lk" at bounding box center [151, 62] width 56 height 8
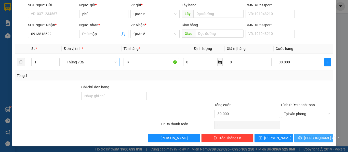
click at [307, 138] on span "[PERSON_NAME] và In" at bounding box center [322, 138] width 36 height 6
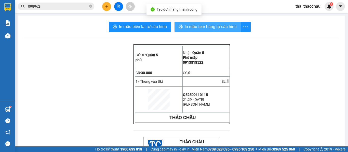
click at [208, 29] on span "In mẫu tem hàng tự cấu hình" at bounding box center [211, 26] width 52 height 6
